Goal: Find specific page/section: Find specific page/section

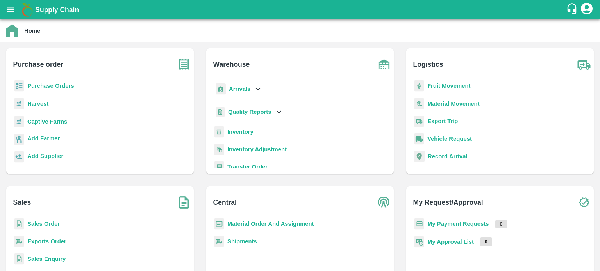
click at [36, 59] on b "Purchase order" at bounding box center [38, 64] width 50 height 11
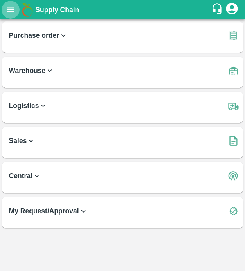
click at [11, 14] on icon "open drawer" at bounding box center [10, 9] width 9 height 9
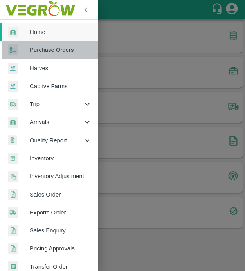
click at [80, 51] on span "Purchase Orders" at bounding box center [61, 50] width 62 height 9
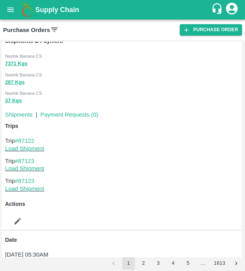
scroll to position [3572, 0]
